Goal: Information Seeking & Learning: Check status

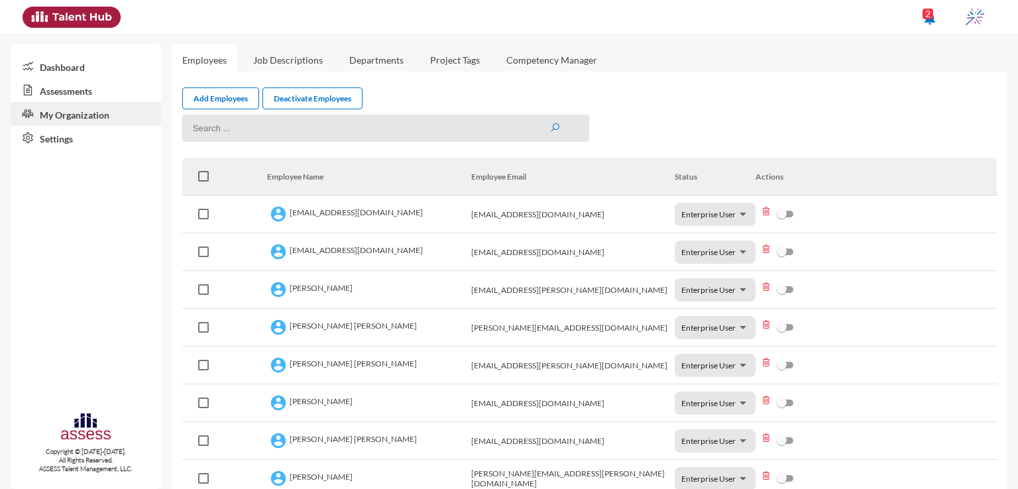
click at [100, 88] on link "Assessments" at bounding box center [86, 90] width 150 height 24
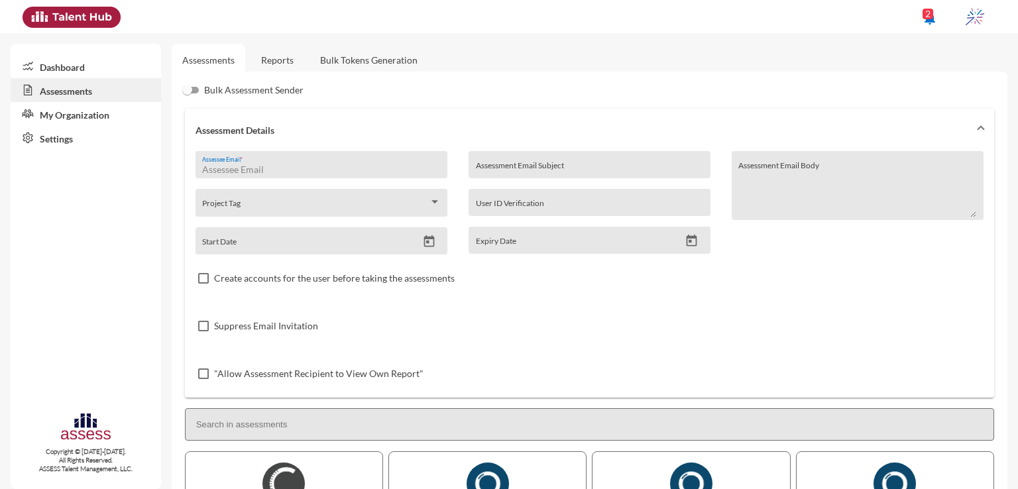
click at [302, 164] on input "Assessee Email *" at bounding box center [321, 169] width 238 height 11
click at [285, 56] on link "Reports" at bounding box center [277, 60] width 54 height 32
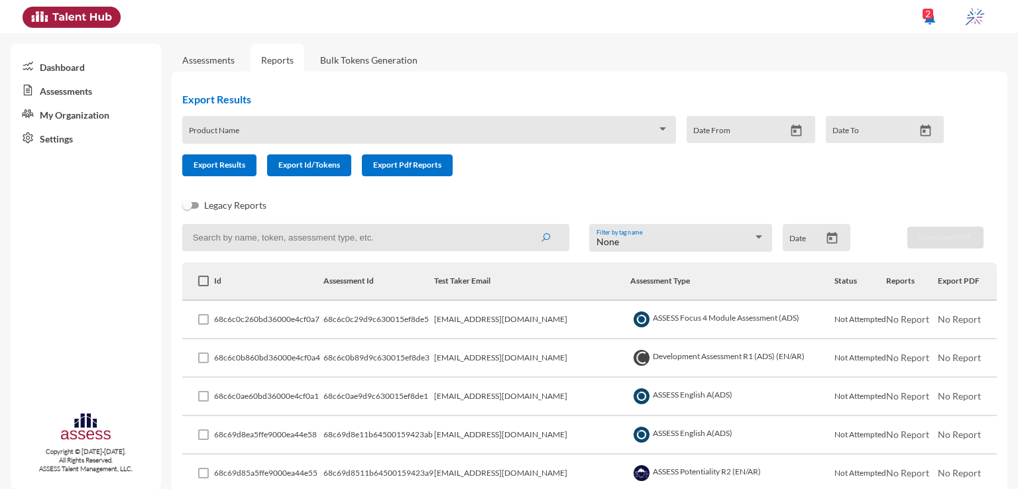
click at [316, 238] on input at bounding box center [375, 237] width 387 height 27
paste input "ola.shabeb14@gmail.com"
type input "ola.shabeb14@gmail.com"
click at [524, 225] on button "submit" at bounding box center [545, 237] width 42 height 24
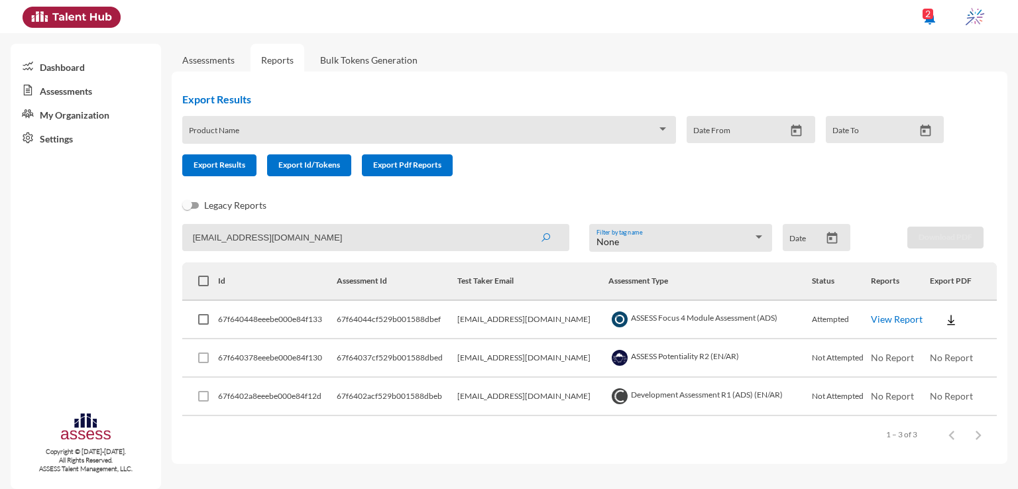
click at [827, 427] on div "Items per page: 100 1 – 3 of 3" at bounding box center [589, 434] width 814 height 37
click at [898, 316] on link "View Report" at bounding box center [897, 318] width 52 height 11
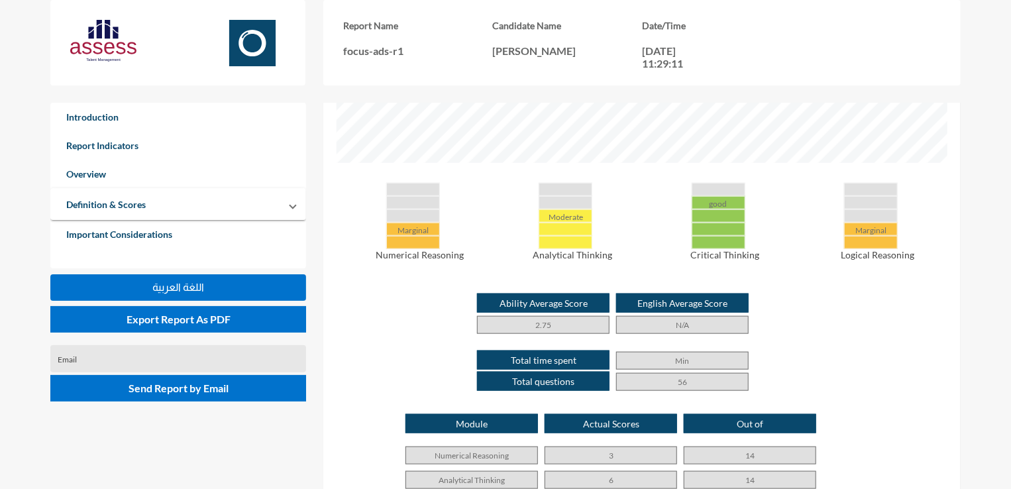
scroll to position [591, 0]
